Goal: Check status: Check status

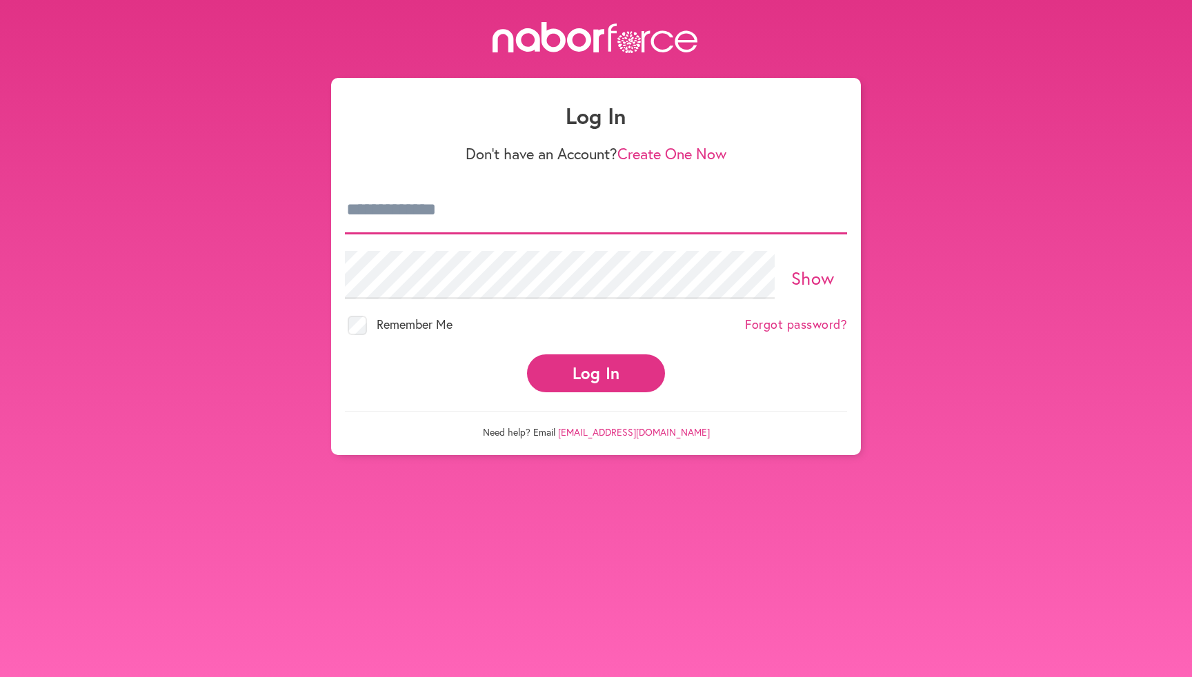
click at [614, 212] on input "email" at bounding box center [596, 210] width 502 height 48
type input "**********"
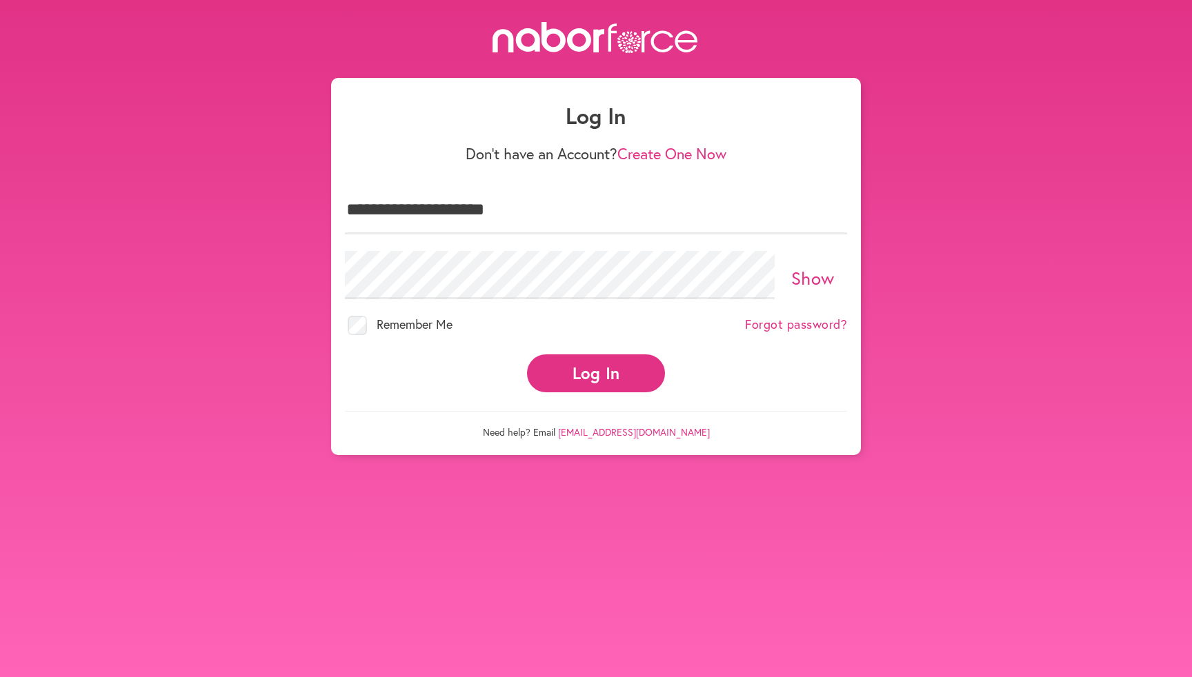
click at [809, 270] on link "Show" at bounding box center [812, 277] width 43 height 23
click at [809, 270] on link "Hide" at bounding box center [813, 277] width 38 height 23
click at [602, 376] on button "Log In" at bounding box center [596, 373] width 138 height 38
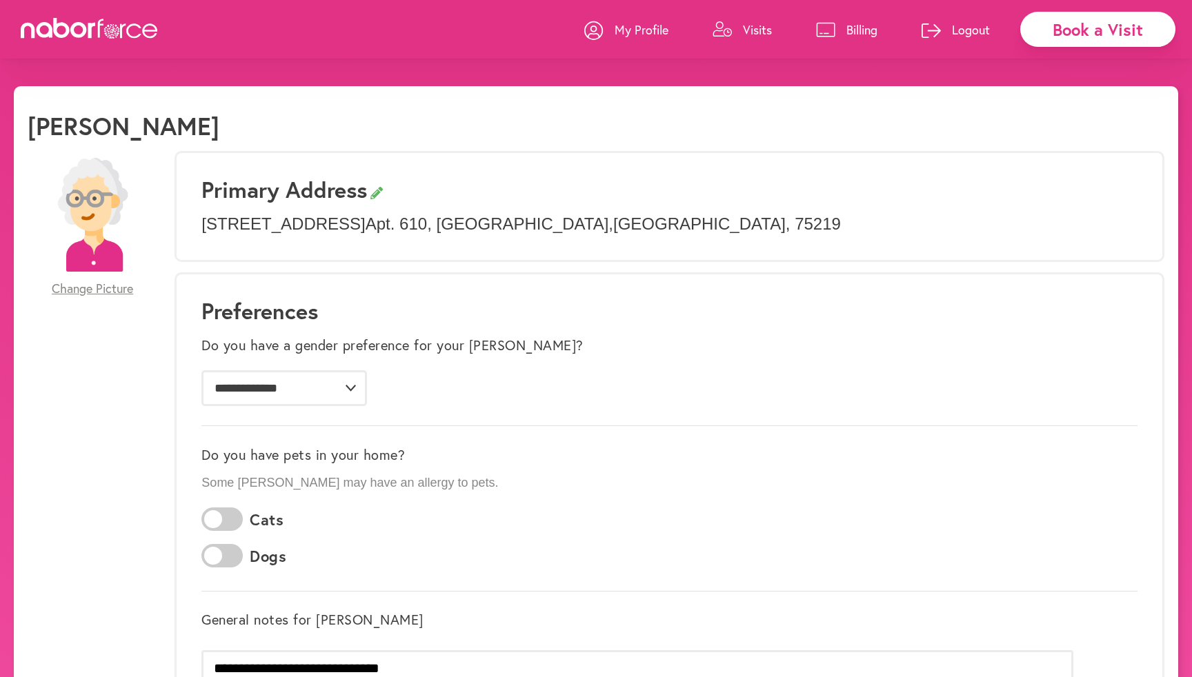
click at [749, 33] on p "Visits" at bounding box center [757, 29] width 29 height 17
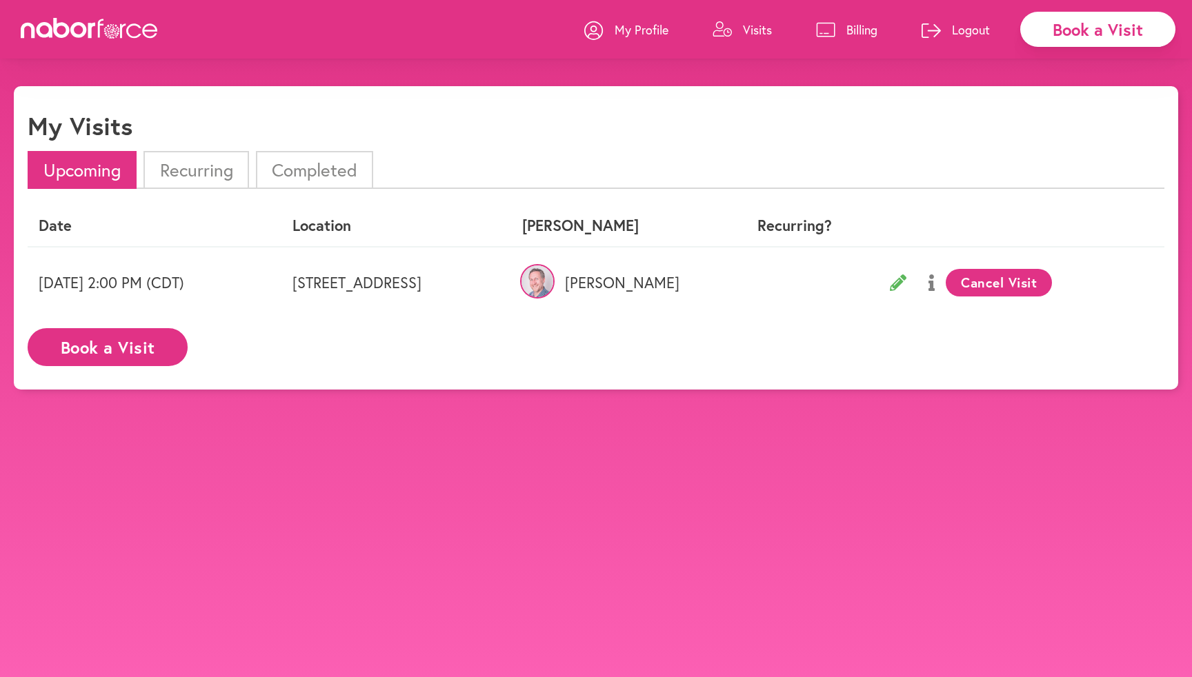
click at [945, 285] on button at bounding box center [931, 282] width 28 height 34
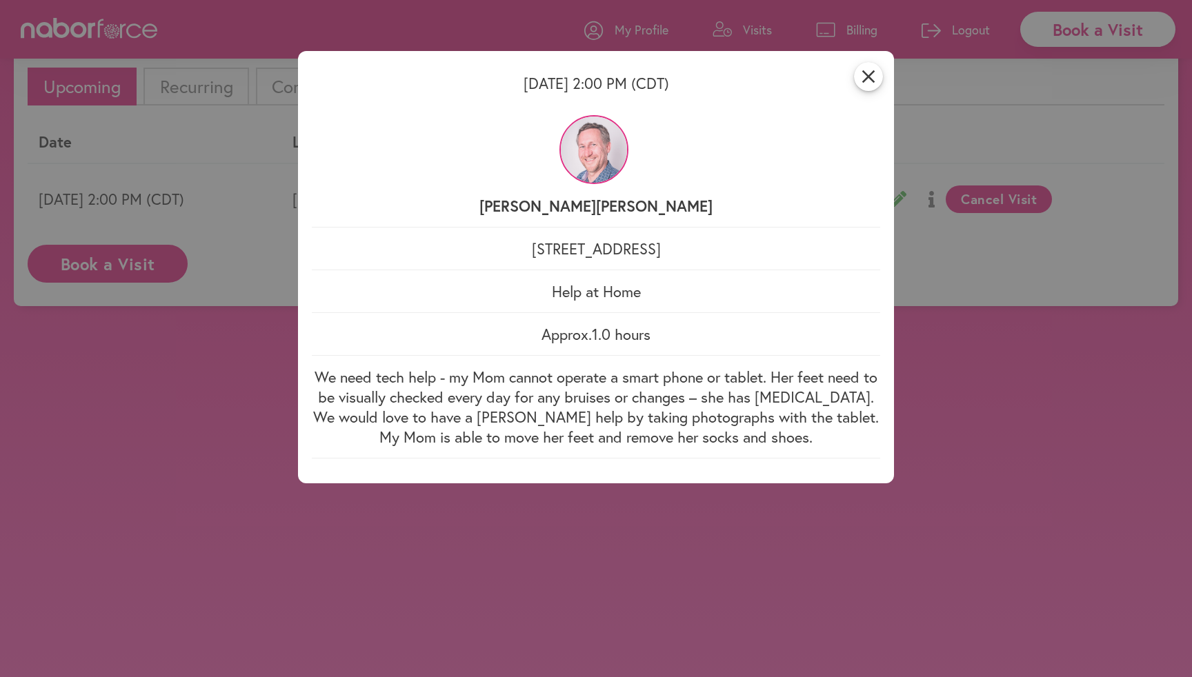
scroll to position [86, 0]
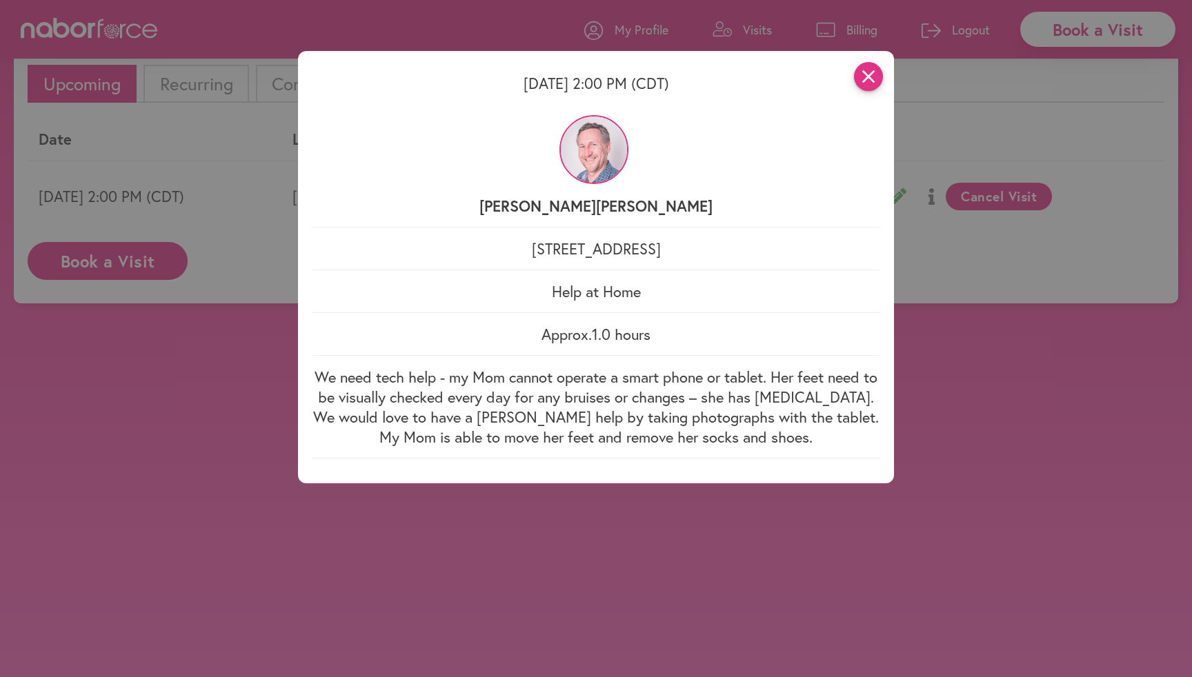
click at [870, 77] on icon "close" at bounding box center [868, 76] width 29 height 29
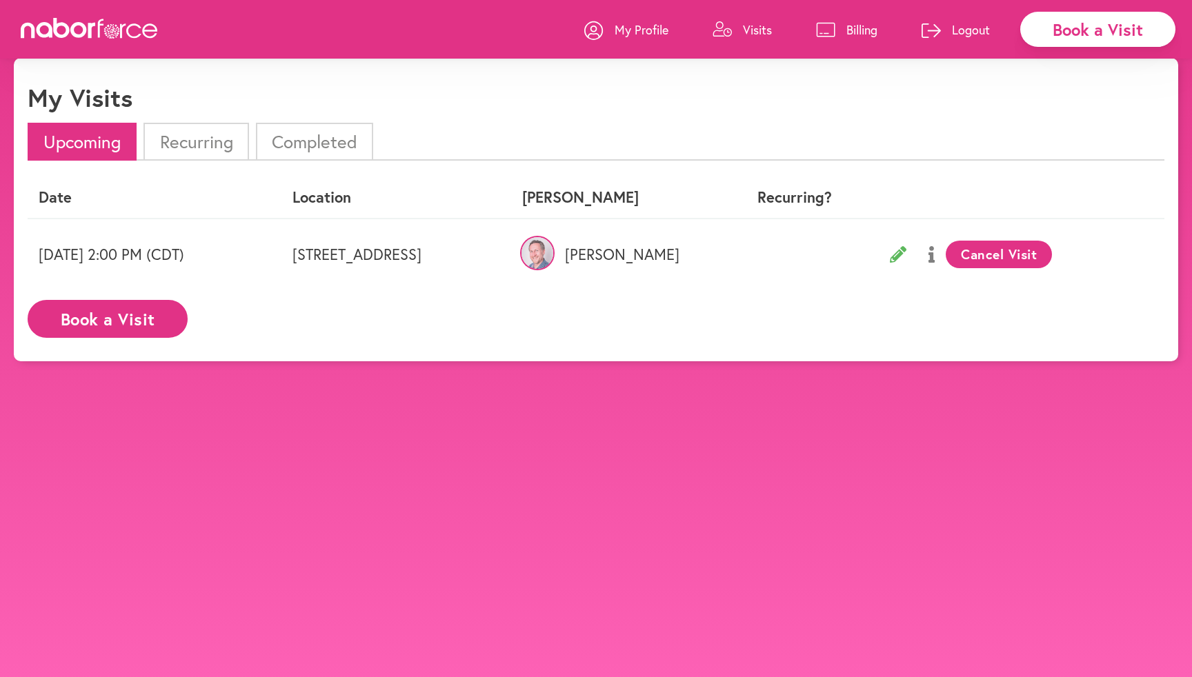
scroll to position [0, 0]
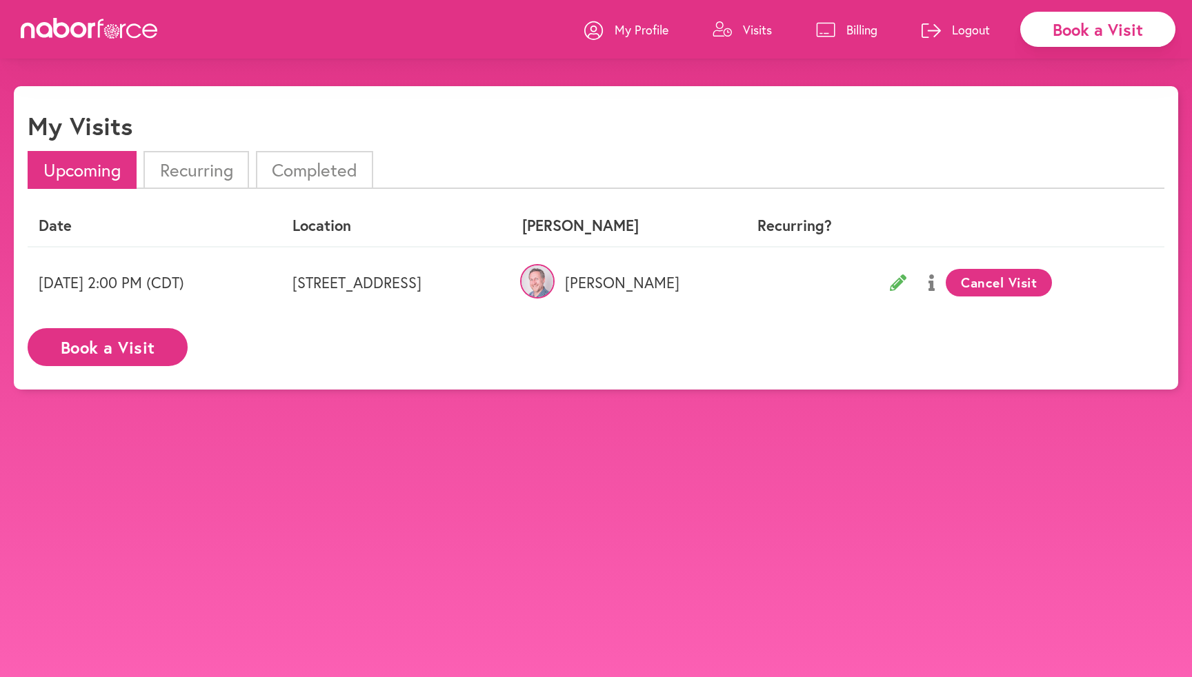
click at [313, 171] on li "Completed" at bounding box center [314, 170] width 117 height 38
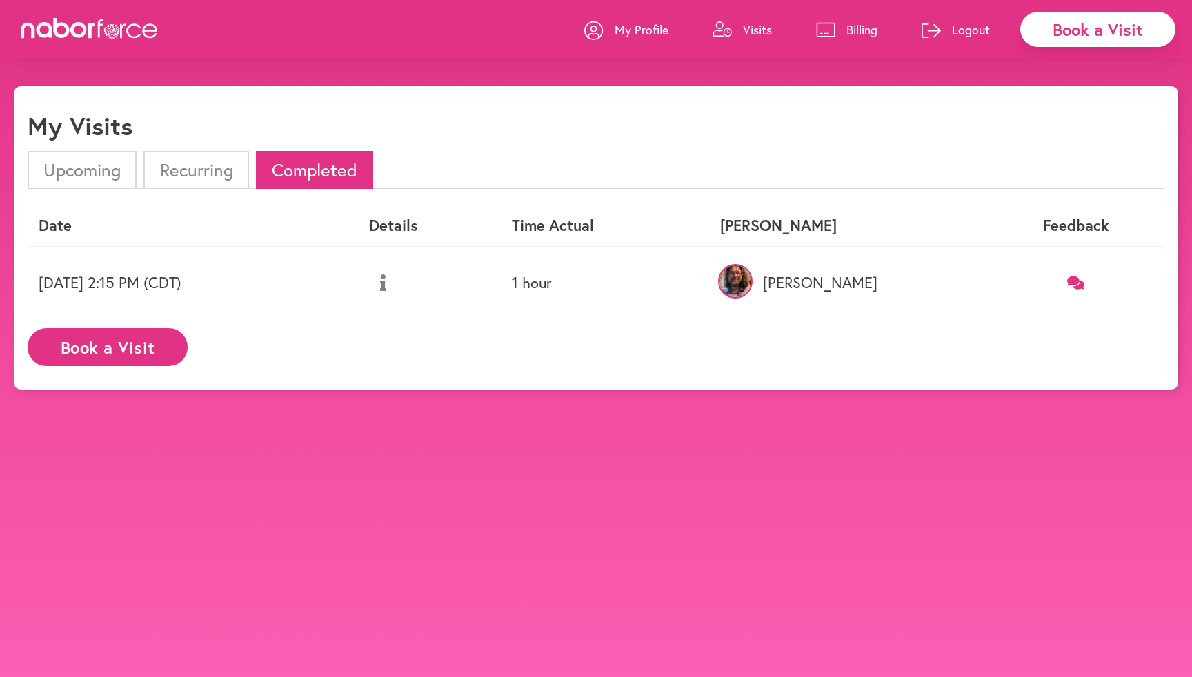
click at [97, 170] on li "Upcoming" at bounding box center [82, 170] width 109 height 38
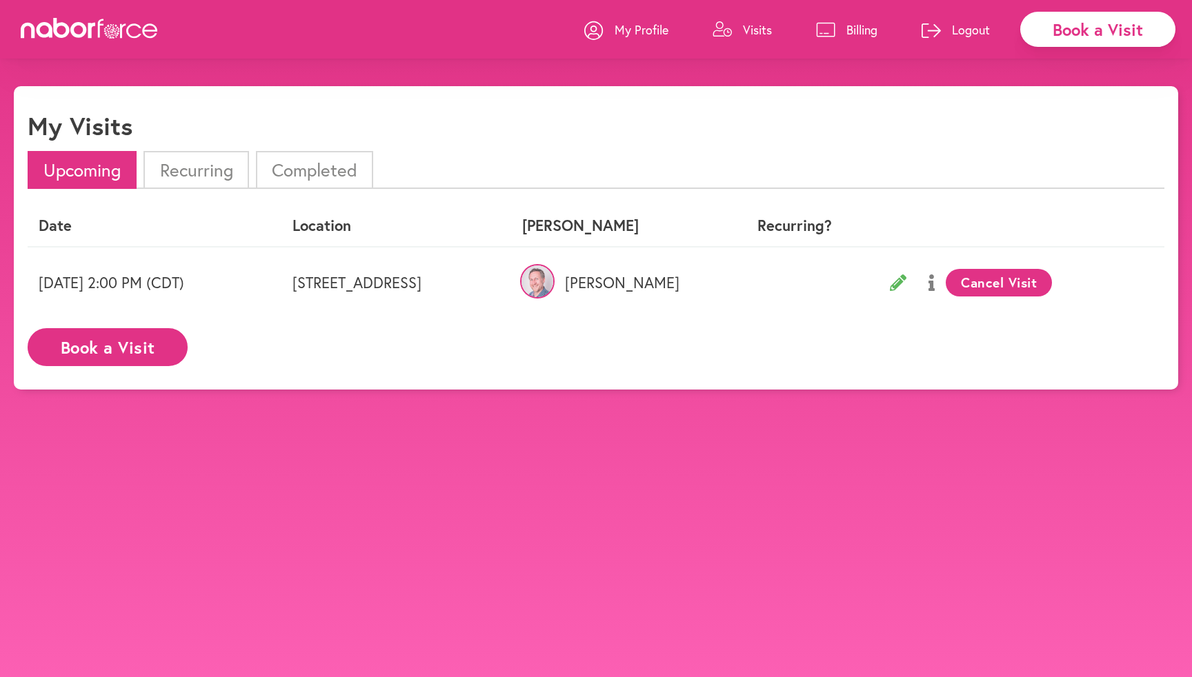
click at [955, 30] on p "Logout" at bounding box center [971, 29] width 38 height 17
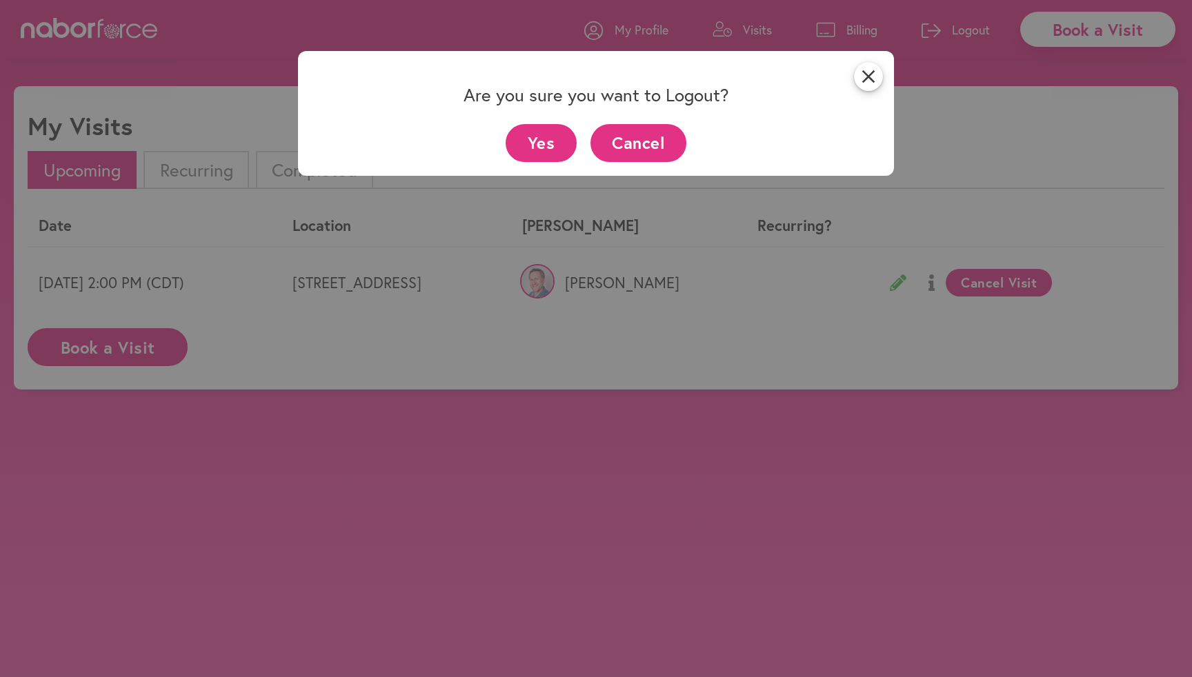
click at [546, 142] on button "Yes" at bounding box center [540, 143] width 71 height 38
